Goal: Task Accomplishment & Management: Manage account settings

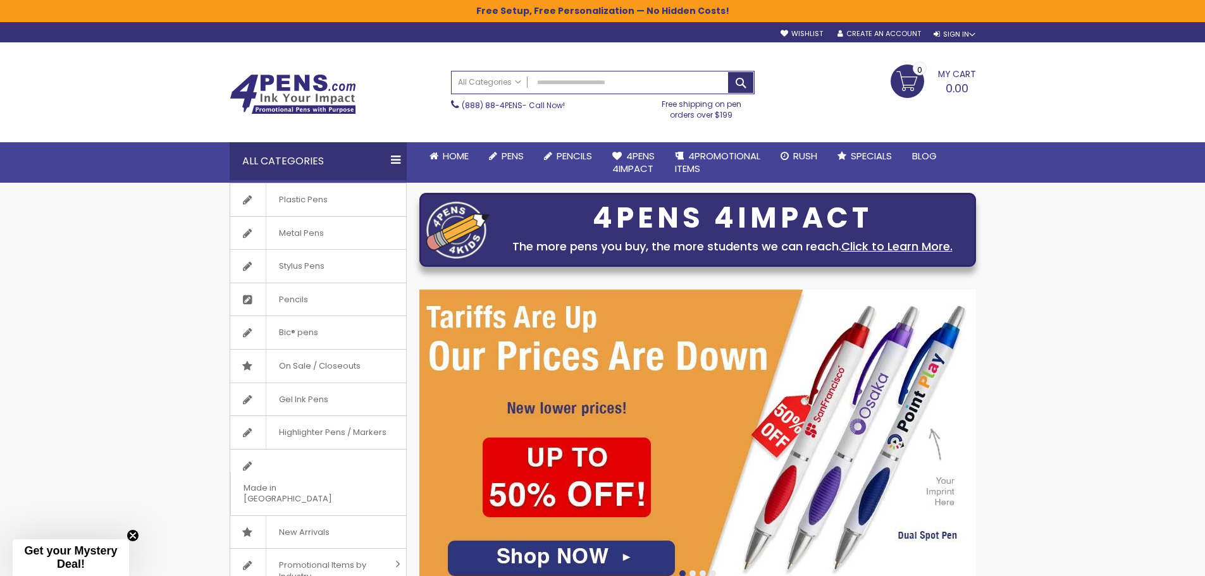
click at [956, 70] on span "My Cart" at bounding box center [957, 73] width 38 height 16
click at [1095, 81] on div "Toggle Nav Search All Categories All Categories Pens Plastic Pens Metal Pens Gr…" at bounding box center [602, 112] width 1205 height 140
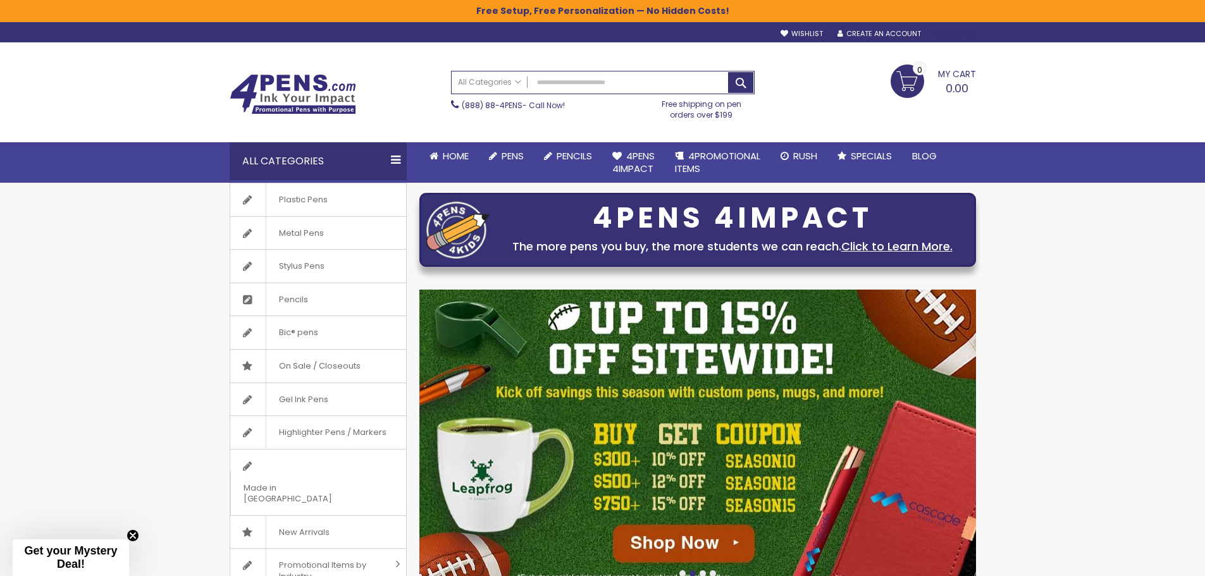
click at [963, 31] on div "Sign In" at bounding box center [955, 34] width 42 height 9
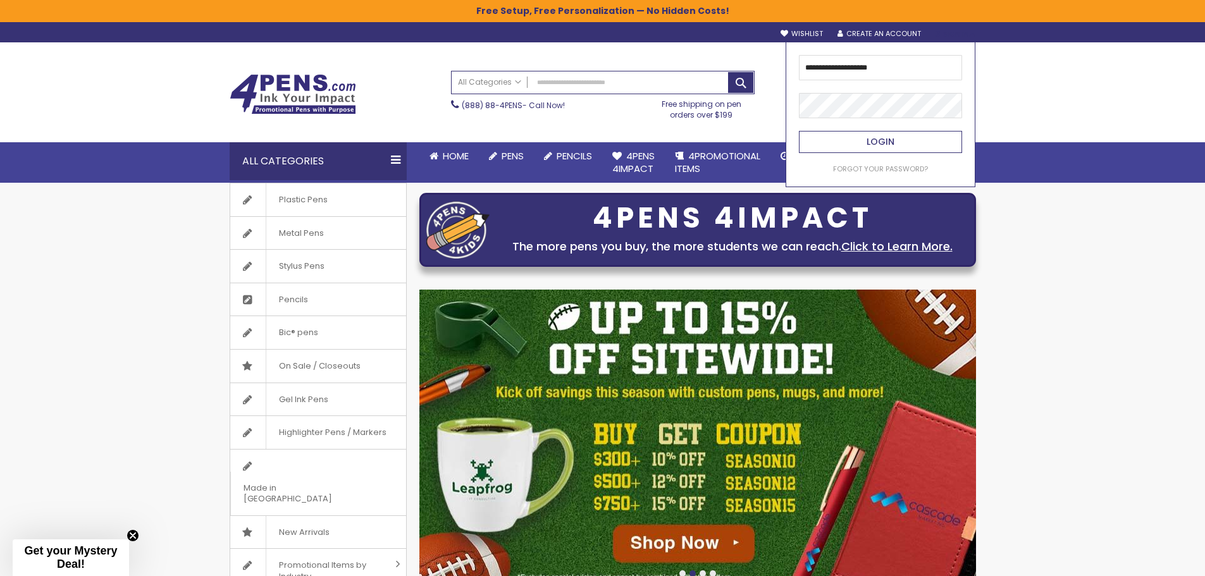
click at [890, 140] on span "Login" at bounding box center [881, 141] width 28 height 13
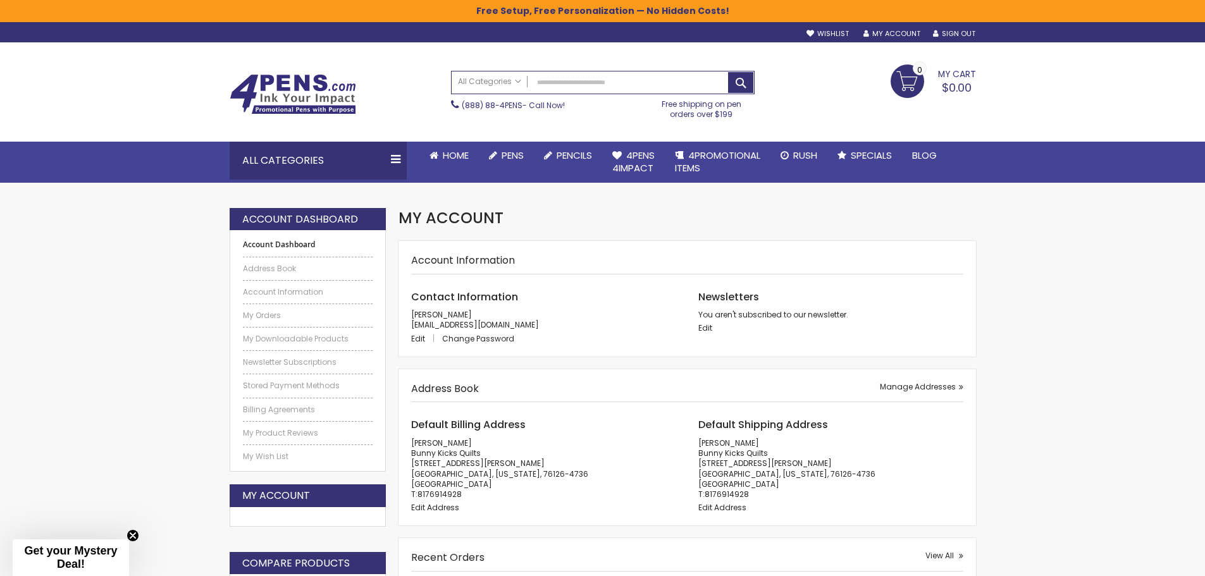
click at [253, 309] on li "My Orders" at bounding box center [308, 312] width 130 height 17
click at [257, 314] on link "My Orders" at bounding box center [308, 316] width 130 height 10
